Goal: Download file/media

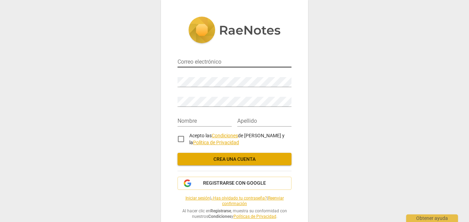
click at [188, 64] on input "email" at bounding box center [235, 62] width 114 height 10
type input "miguelgranados221@gmail.com"
type input "[PERSON_NAME]"
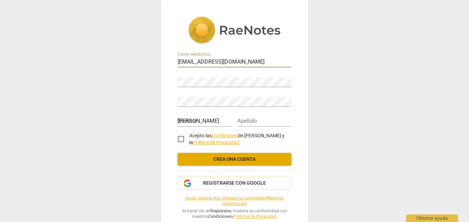
type input "Granados"
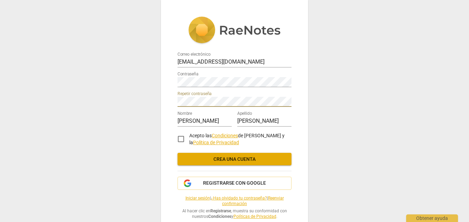
click at [182, 137] on input "Acepto las Condiciones de RaeNotes y la Política de Privacidad" at bounding box center [181, 139] width 17 height 17
checkbox input "true"
click at [229, 157] on span "Crea una cuenta" at bounding box center [234, 159] width 103 height 7
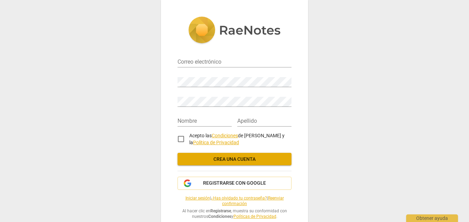
scroll to position [14, 0]
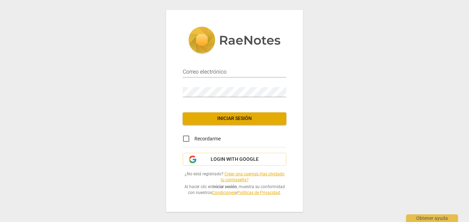
type input "miguelgranados221@gmail.com"
click at [186, 137] on input "Recordarme" at bounding box center [186, 138] width 17 height 17
checkbox input "true"
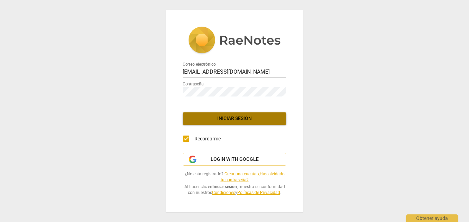
click at [228, 116] on span "Iniciar sesión" at bounding box center [234, 118] width 93 height 7
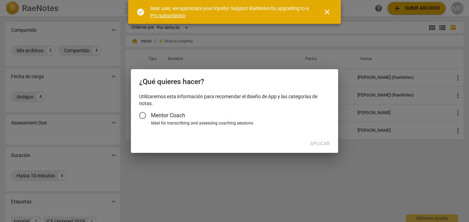
click at [142, 115] on input "Mentor Coach" at bounding box center [142, 115] width 17 height 17
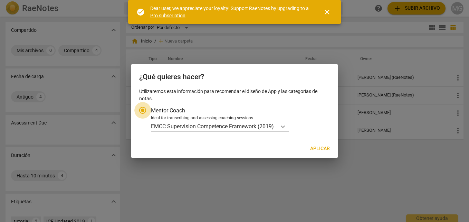
click at [285, 126] on icon "Tipo de cuenta" at bounding box center [283, 126] width 4 height 2
click at [0, 0] on input "Ideal for transcribing and assessing coaching sessions EMCC Supervision Compete…" at bounding box center [0, 0] width 0 height 0
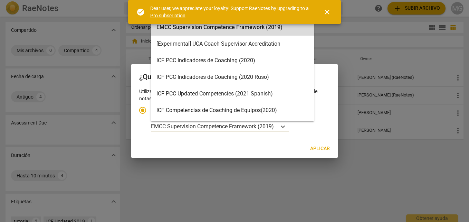
scroll to position [19, 0]
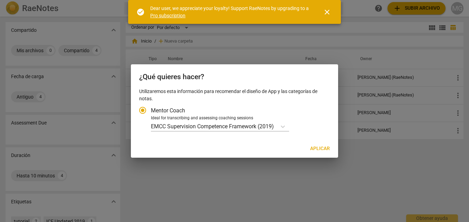
click at [328, 12] on span "close" at bounding box center [327, 12] width 8 height 8
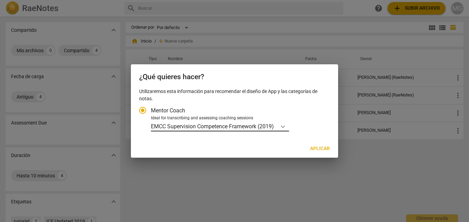
click at [282, 126] on icon "Tipo de cuenta" at bounding box center [282, 126] width 7 height 7
click at [0, 0] on input "Ideal for transcribing and assessing coaching sessions EMCC Supervision Compete…" at bounding box center [0, 0] width 0 height 0
click at [305, 166] on div at bounding box center [234, 111] width 469 height 222
click at [141, 109] on input "Mentor Coach" at bounding box center [142, 110] width 17 height 17
click at [142, 109] on input "Mentor Coach" at bounding box center [142, 110] width 17 height 17
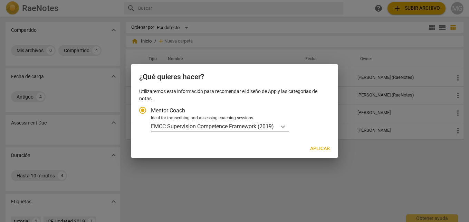
click at [283, 124] on icon "Tipo de cuenta" at bounding box center [282, 126] width 7 height 7
click at [0, 0] on input "Ideal for transcribing and assessing coaching sessions EMCC Supervision Compete…" at bounding box center [0, 0] width 0 height 0
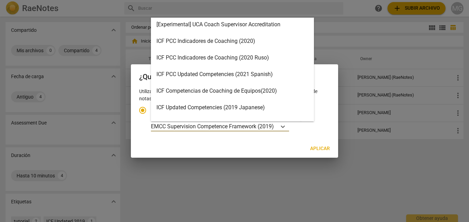
click at [263, 74] on div "ICF PCC Updated Competencies (2021 Spanish)" at bounding box center [232, 74] width 163 height 17
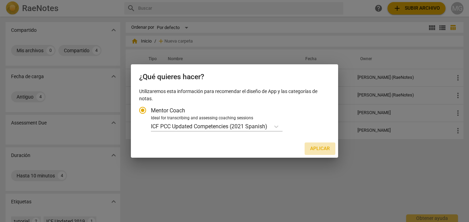
click at [317, 147] on span "Aplicar" at bounding box center [320, 148] width 20 height 7
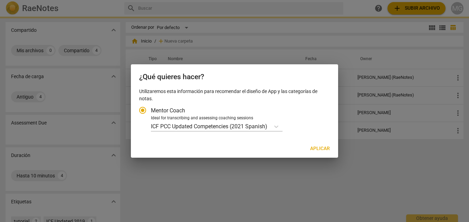
radio input "false"
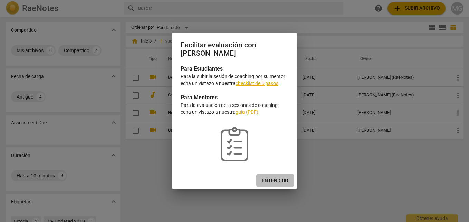
click at [273, 177] on button "Entendido" at bounding box center [275, 180] width 38 height 12
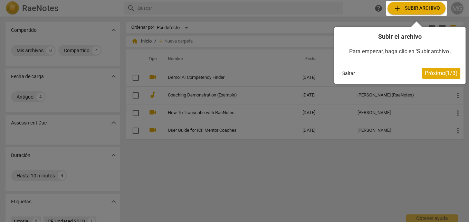
click at [418, 7] on div at bounding box center [416, 8] width 61 height 15
click at [433, 72] on span "Próximo ( 1 / 3 )" at bounding box center [441, 73] width 33 height 7
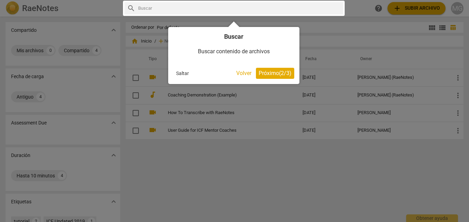
click at [274, 72] on span "Próximo ( 2 / 3 )" at bounding box center [275, 73] width 33 height 7
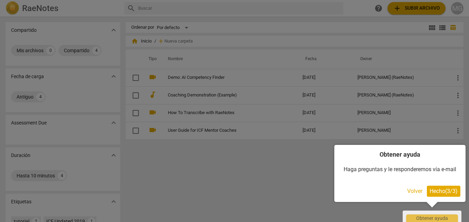
click at [447, 190] on span "Hecho ( 3 / 3 )" at bounding box center [444, 191] width 28 height 7
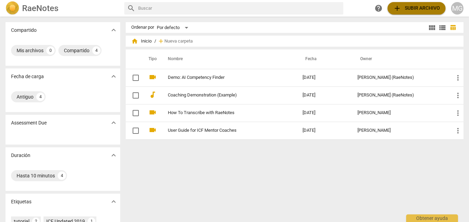
click at [409, 7] on span "add Subir archivo" at bounding box center [416, 8] width 47 height 8
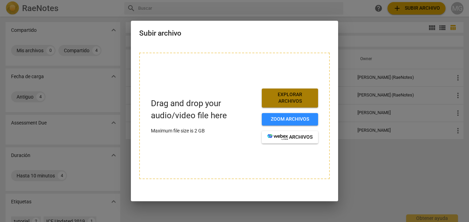
click at [295, 97] on span "Explorar archivos" at bounding box center [289, 97] width 45 height 13
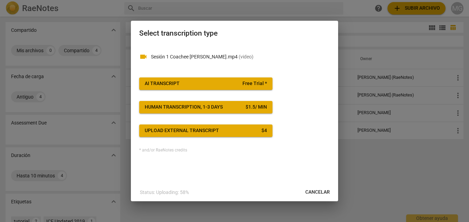
click at [201, 83] on span "AI Transcript Free Trial *" at bounding box center [206, 83] width 122 height 7
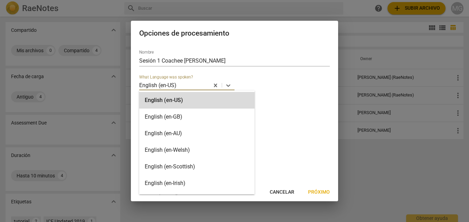
click at [176, 87] on p "English (en-US)" at bounding box center [157, 85] width 37 height 8
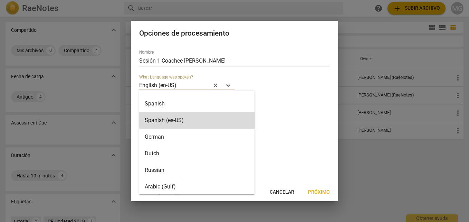
scroll to position [96, 0]
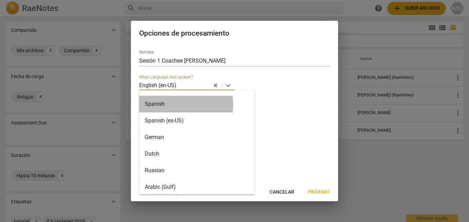
click at [160, 105] on div "Spanish" at bounding box center [196, 104] width 115 height 17
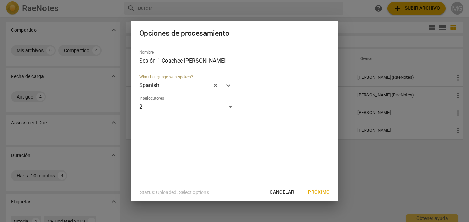
click at [320, 193] on span "Próximo" at bounding box center [319, 192] width 22 height 7
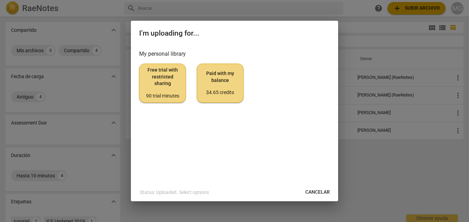
click at [163, 88] on span "Free trial with restricted sharing 90 trial minutes" at bounding box center [162, 83] width 35 height 32
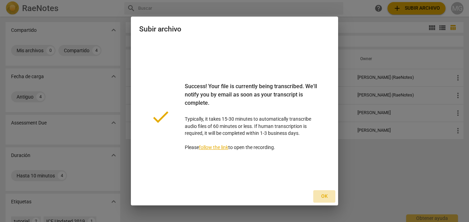
click at [326, 198] on span "Ok" at bounding box center [324, 196] width 11 height 7
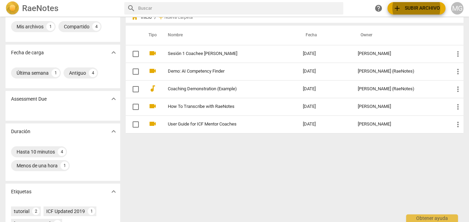
scroll to position [0, 0]
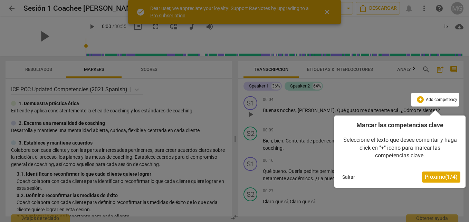
click at [425, 175] on span "Próximo ( 1 / 4 )" at bounding box center [441, 176] width 33 height 7
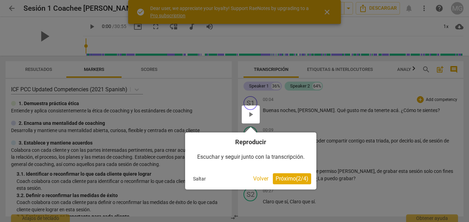
click at [288, 174] on button "Próximo ( 2 / 4 )" at bounding box center [292, 178] width 38 height 11
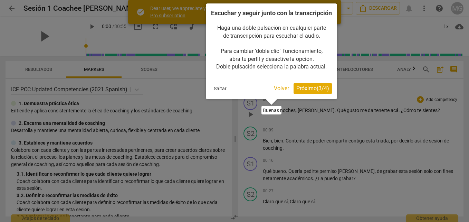
click at [312, 92] on span "Próximo ( 3 / 4 )" at bounding box center [312, 88] width 33 height 7
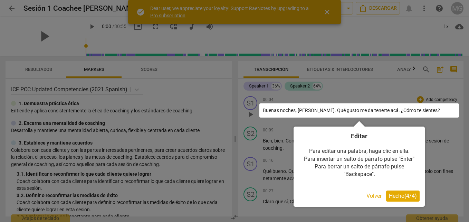
click at [403, 193] on span "Hecho ( 4 / 4 )" at bounding box center [403, 195] width 28 height 7
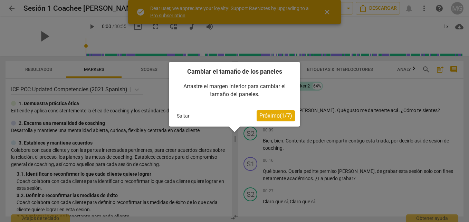
click at [273, 114] on span "Próximo ( 1 / 7 )" at bounding box center [275, 115] width 33 height 7
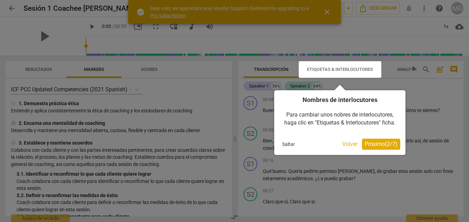
click at [376, 141] on span "Próximo ( 2 / 7 )" at bounding box center [381, 144] width 33 height 7
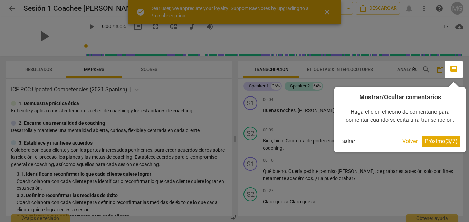
click at [432, 139] on span "Próximo ( 3 / 7 )" at bounding box center [441, 141] width 33 height 7
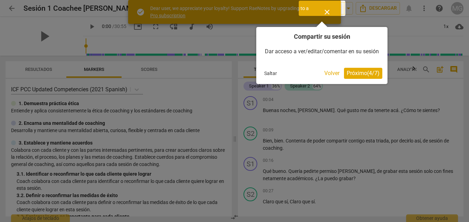
click at [360, 76] on span "Próximo ( 4 / 7 )" at bounding box center [363, 73] width 33 height 7
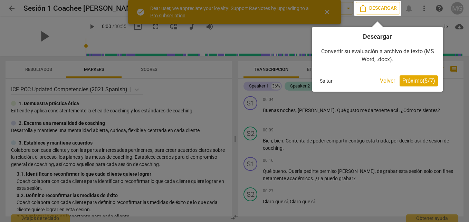
click at [413, 78] on span "Próximo ( 5 / 7 )" at bounding box center [418, 80] width 33 height 7
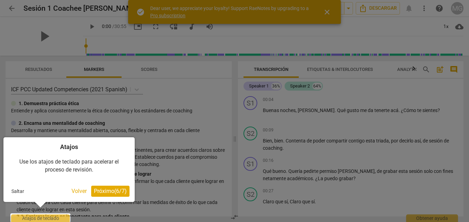
click at [103, 190] on span "Próximo ( 6 / 7 )" at bounding box center [110, 191] width 33 height 7
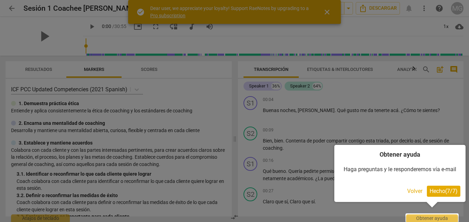
click at [445, 189] on span "Hecho ( 7 / 7 )" at bounding box center [444, 191] width 28 height 7
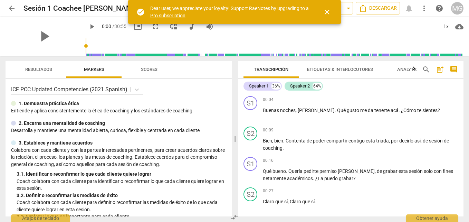
click at [329, 69] on span "Etiquetas & Interlocutores" at bounding box center [340, 69] width 66 height 5
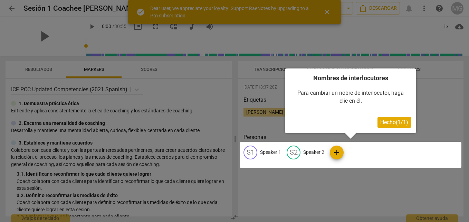
click at [385, 119] on span "Hecho ( 1 / 1 )" at bounding box center [394, 122] width 28 height 7
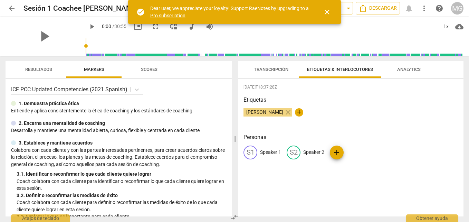
click at [265, 151] on p "Speaker 1" at bounding box center [270, 152] width 21 height 7
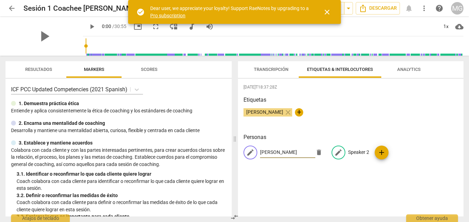
type input "[PERSON_NAME]"
click at [357, 152] on p "Speaker 2" at bounding box center [358, 152] width 21 height 7
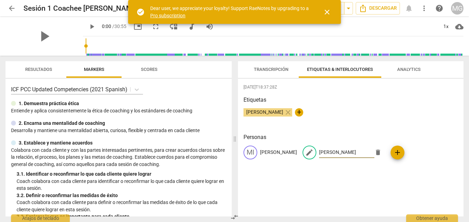
type input "[PERSON_NAME]"
click at [362, 188] on div "[DATE]T18:37:28Z Etiquetas [PERSON_NAME] close + Personas MI [PERSON_NAME] edit…" at bounding box center [351, 147] width 226 height 137
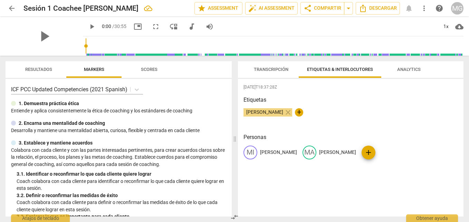
click at [268, 68] on span "Transcripción" at bounding box center [271, 69] width 35 height 5
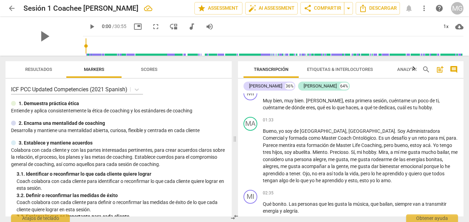
scroll to position [228, 0]
click at [369, 7] on span "Descargar" at bounding box center [378, 8] width 38 height 8
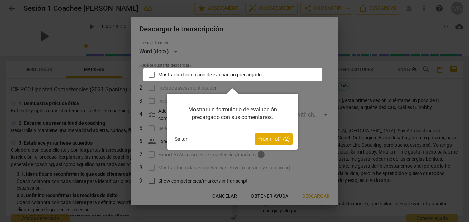
click at [267, 138] on span "Próximo ( 1 / 2 )" at bounding box center [273, 138] width 33 height 7
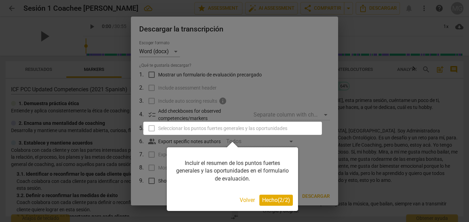
click at [266, 198] on span "Hecho ( 2 / 2 )" at bounding box center [276, 200] width 28 height 7
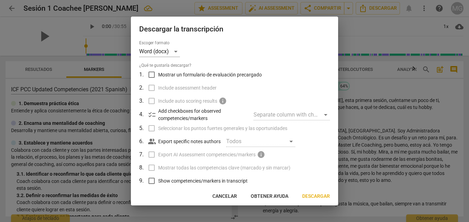
click at [379, 92] on div at bounding box center [234, 111] width 469 height 222
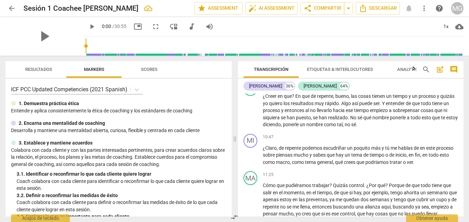
scroll to position [1120, 0]
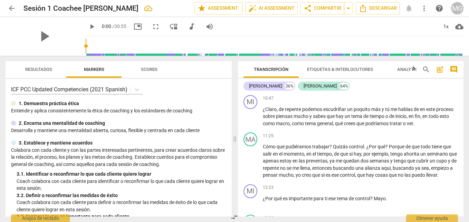
click at [423, 9] on span "more_vert" at bounding box center [424, 8] width 8 height 8
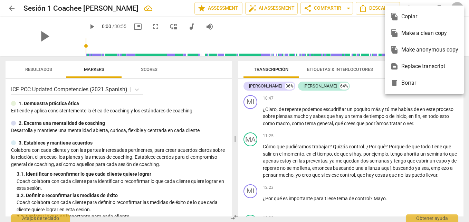
click at [366, 7] on div at bounding box center [234, 111] width 469 height 222
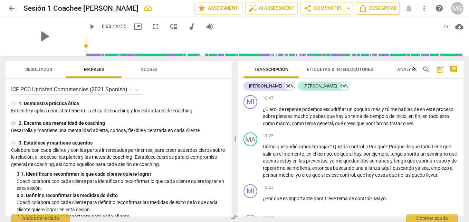
click at [367, 8] on span "Descargar" at bounding box center [378, 8] width 38 height 8
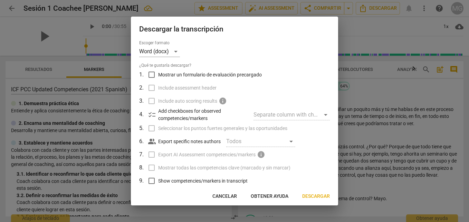
click at [154, 72] on input "Mostrar un formulario de evaluación precargado" at bounding box center [151, 74] width 13 height 13
checkbox input "true"
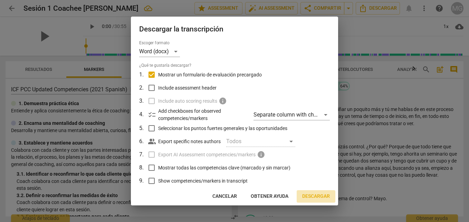
click at [318, 195] on span "Descargar" at bounding box center [316, 196] width 28 height 7
